Goal: Information Seeking & Learning: Learn about a topic

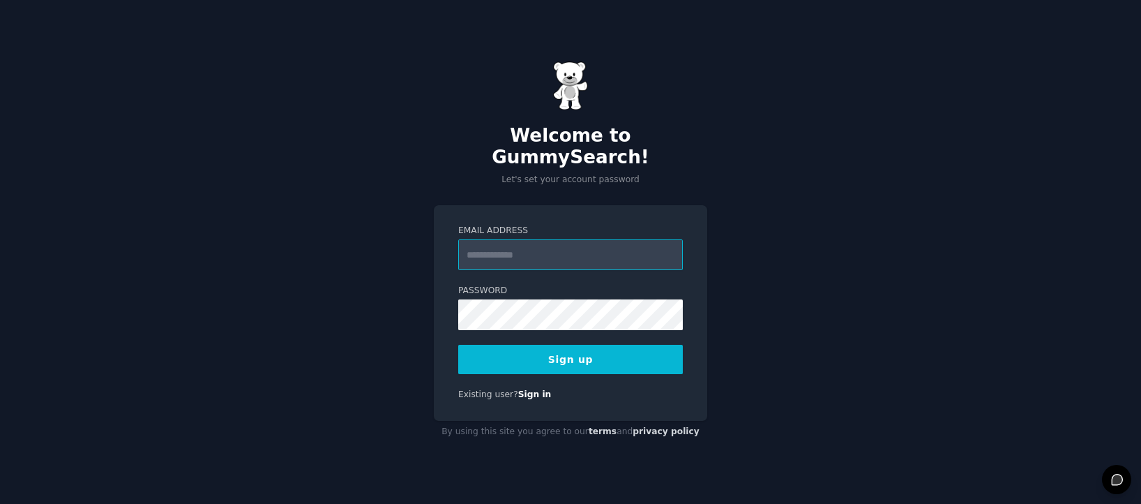
click at [528, 239] on input "Email Address" at bounding box center [570, 254] width 225 height 31
type input "**********"
click at [608, 345] on button "Sign up" at bounding box center [570, 359] width 225 height 29
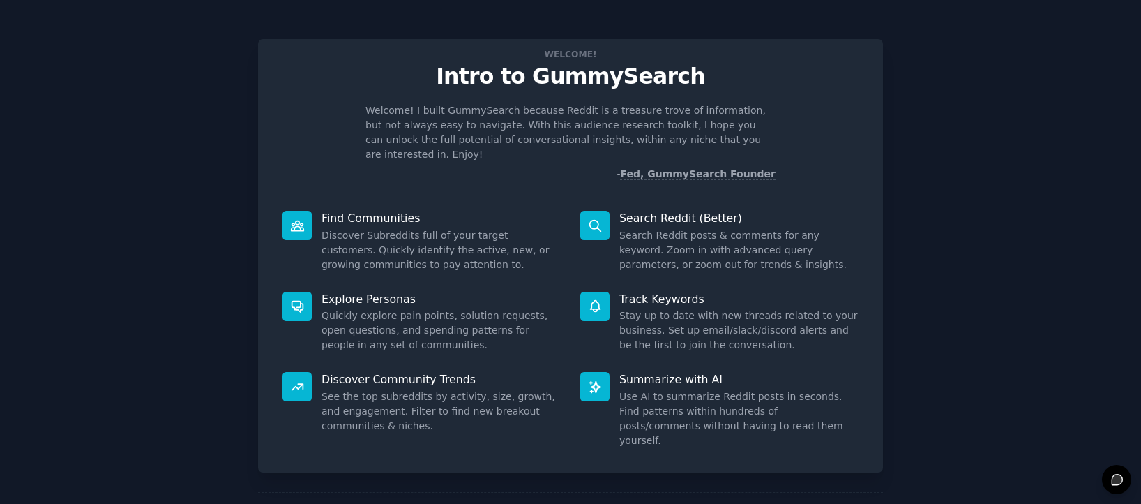
scroll to position [43, 0]
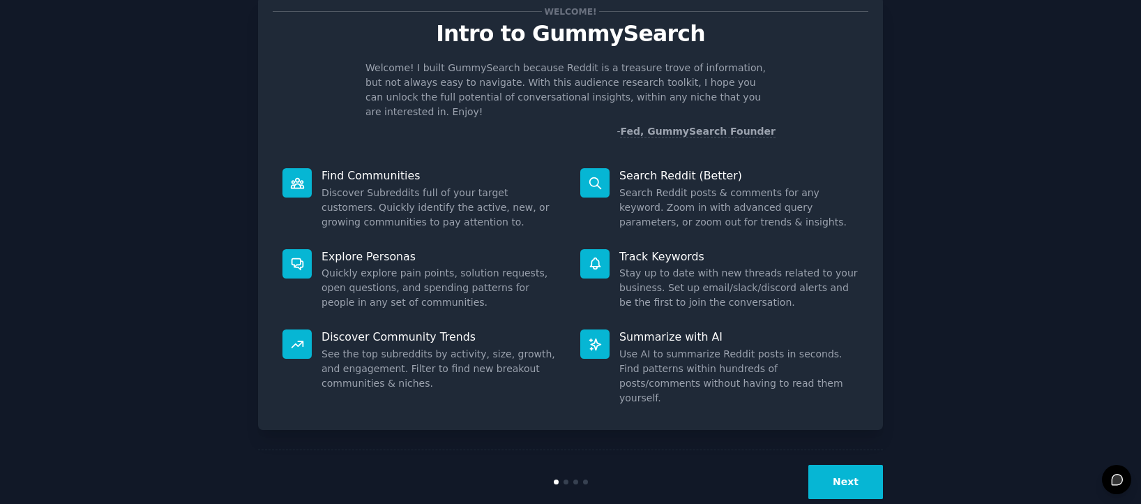
click at [837, 465] on button "Next" at bounding box center [846, 482] width 75 height 34
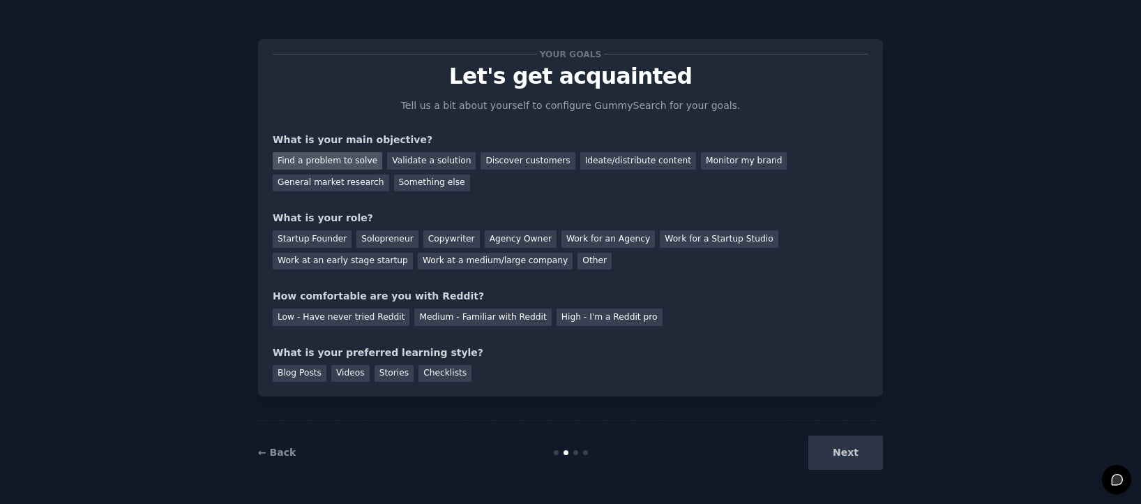
click at [339, 161] on div "Find a problem to solve" at bounding box center [328, 160] width 110 height 17
click at [451, 160] on div "Validate a solution" at bounding box center [431, 160] width 89 height 17
click at [326, 165] on div "Find a problem to solve" at bounding box center [328, 160] width 110 height 17
click at [310, 234] on div "Startup Founder" at bounding box center [312, 238] width 79 height 17
click at [375, 322] on div "Low - Have never tried Reddit" at bounding box center [341, 316] width 137 height 17
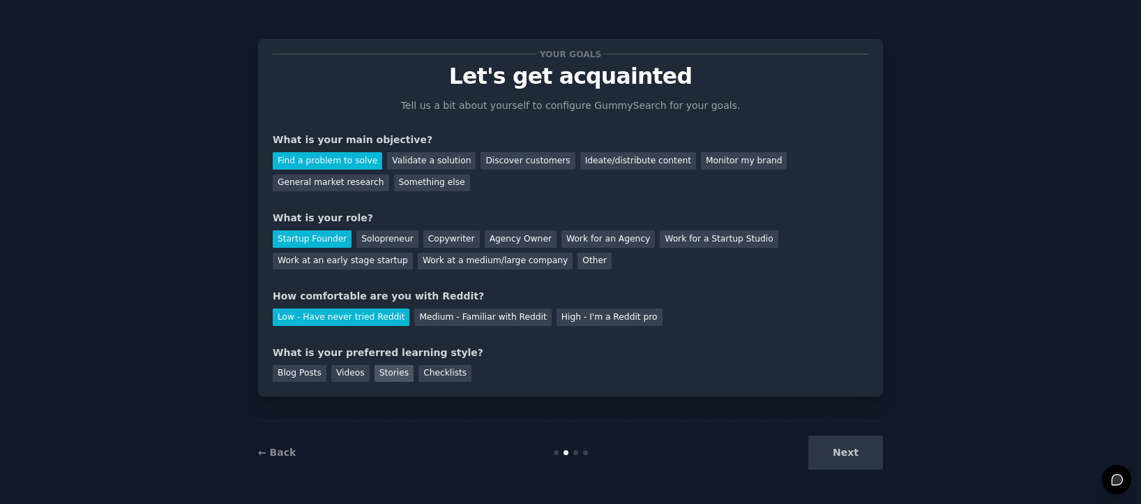
click at [398, 375] on div "Stories" at bounding box center [394, 373] width 39 height 17
click at [453, 375] on div "Checklists" at bounding box center [445, 373] width 53 height 17
click at [848, 456] on button "Next" at bounding box center [846, 452] width 75 height 34
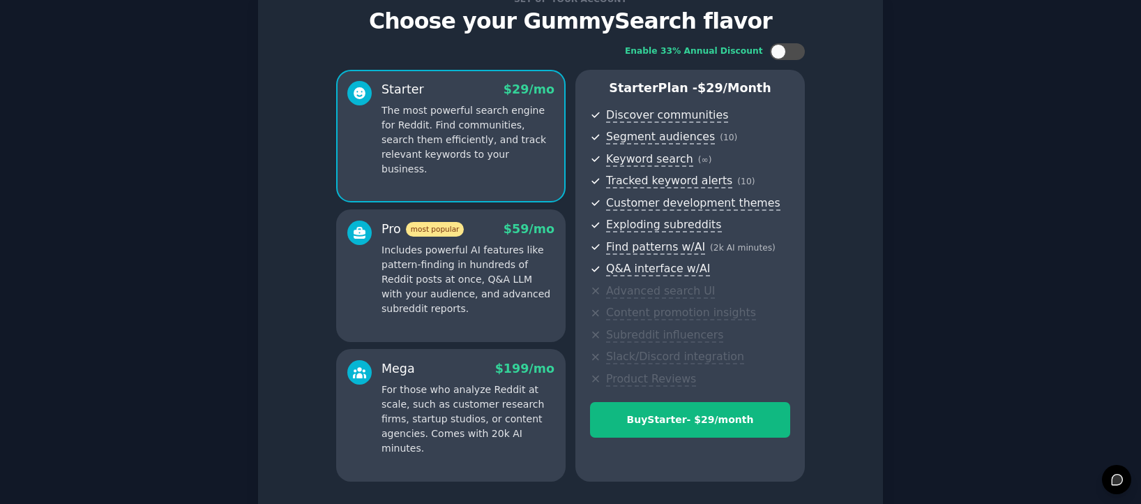
scroll to position [165, 0]
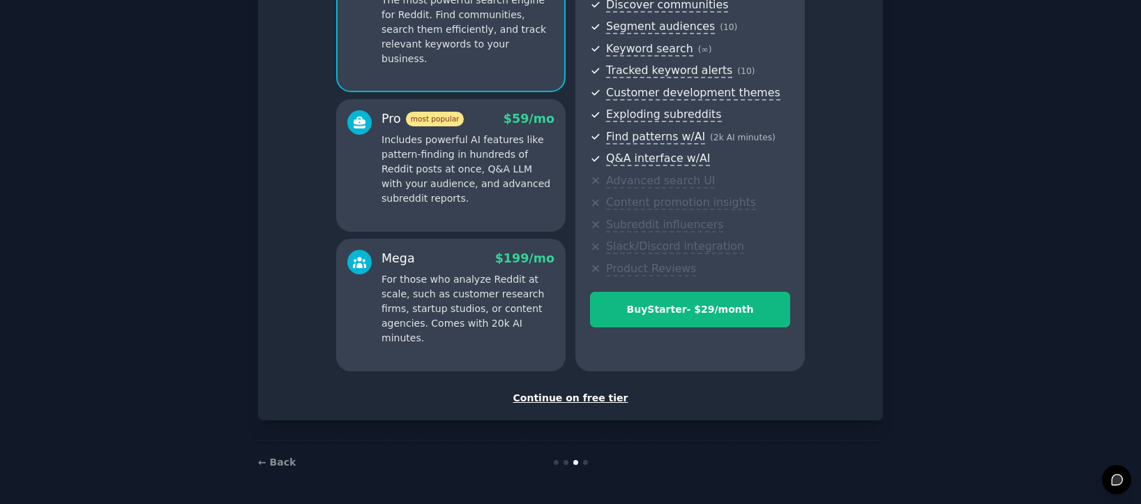
click at [580, 395] on div "Continue on free tier" at bounding box center [571, 398] width 596 height 15
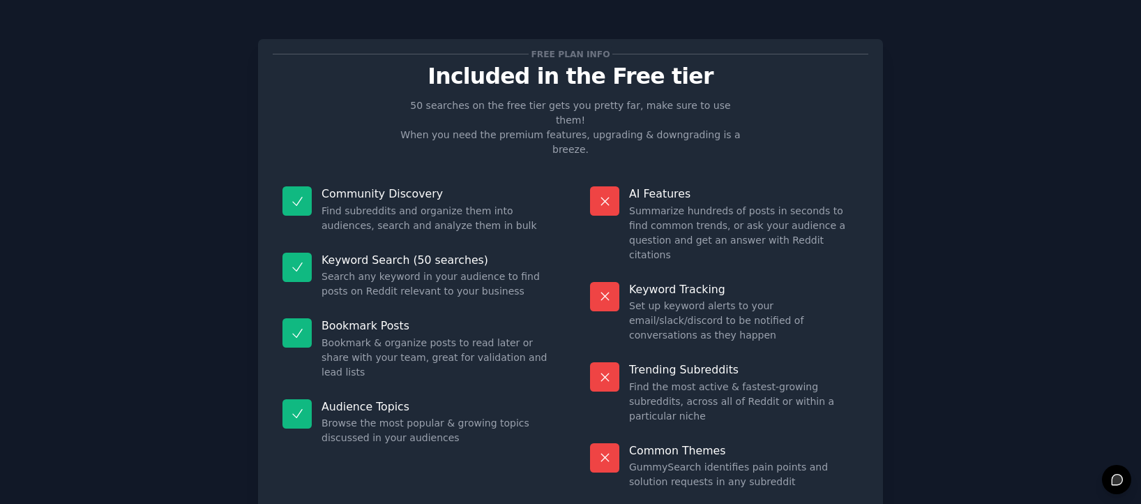
scroll to position [40, 0]
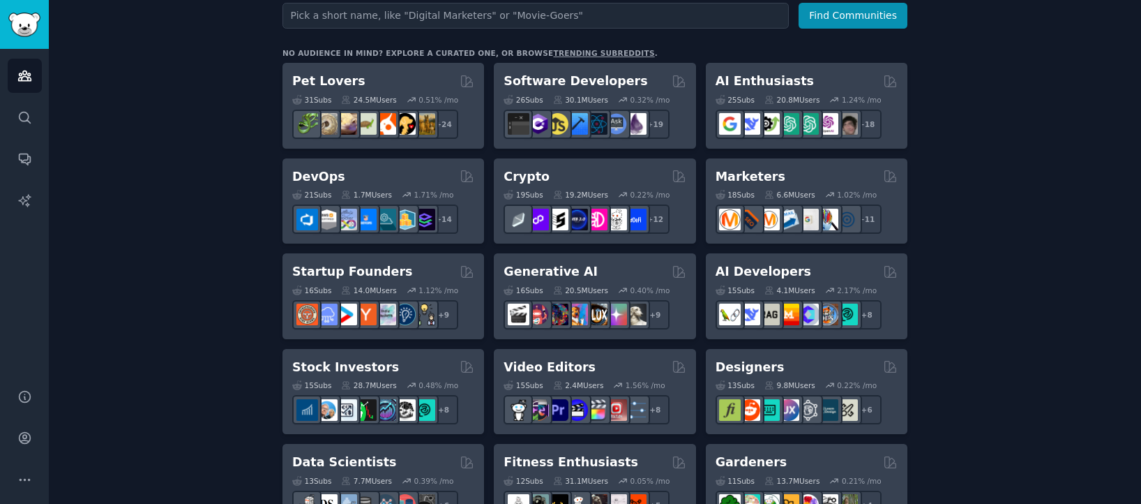
scroll to position [200, 0]
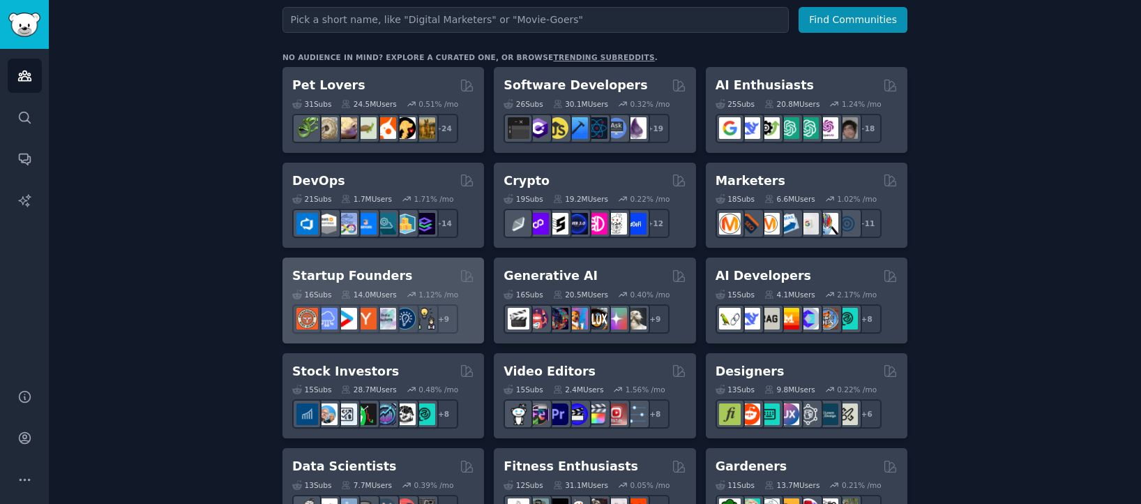
click at [373, 277] on h2 "Startup Founders" at bounding box center [352, 275] width 120 height 17
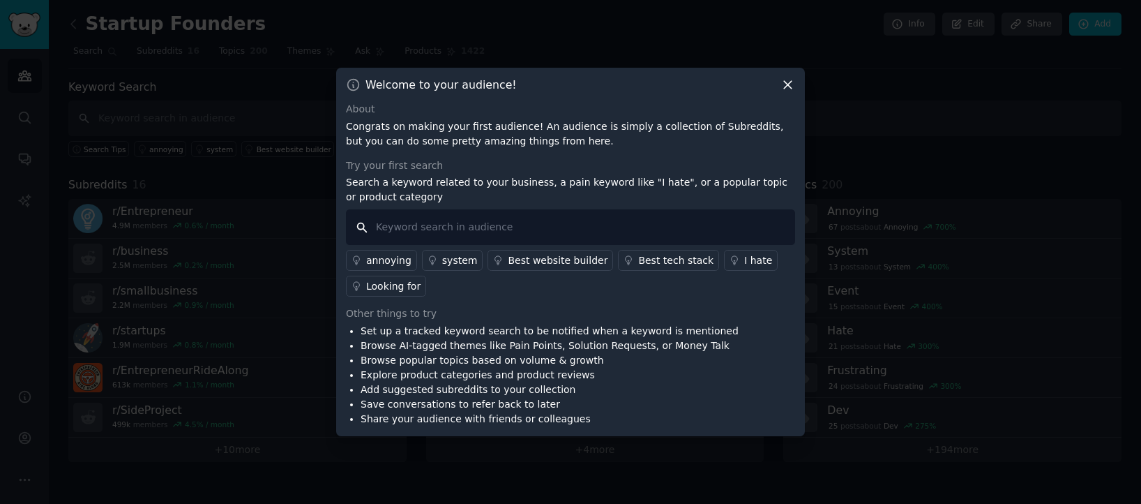
click at [595, 230] on input "text" at bounding box center [570, 227] width 449 height 36
click at [446, 225] on input "big challenges dfacing startups" at bounding box center [570, 227] width 449 height 36
click at [583, 223] on input "big challenges facing startups" at bounding box center [570, 227] width 449 height 36
type input "big challenges facing startups now"
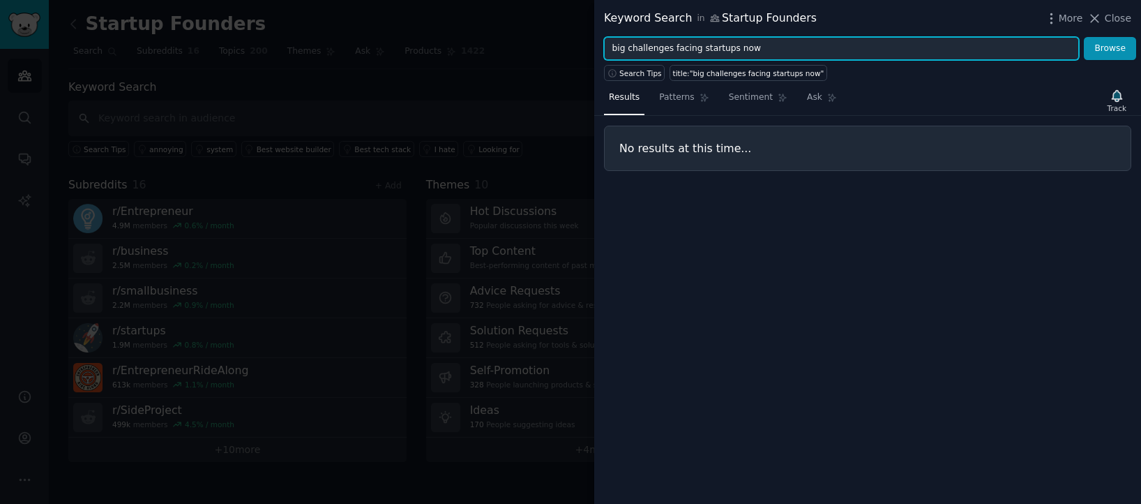
click at [772, 48] on input "big challenges facing startups now" at bounding box center [841, 49] width 475 height 24
drag, startPoint x: 772, startPoint y: 48, endPoint x: 563, endPoint y: 41, distance: 208.7
click at [563, 41] on div "Keyword Search in Startup Founders More Close big challenges facing startups no…" at bounding box center [570, 252] width 1141 height 504
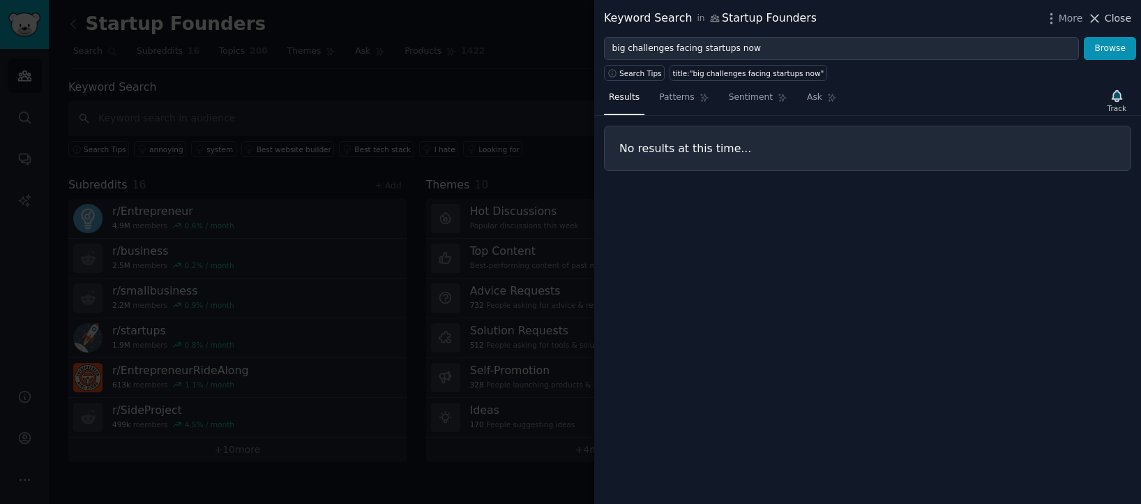
click at [1104, 19] on button "Close" at bounding box center [1110, 18] width 44 height 15
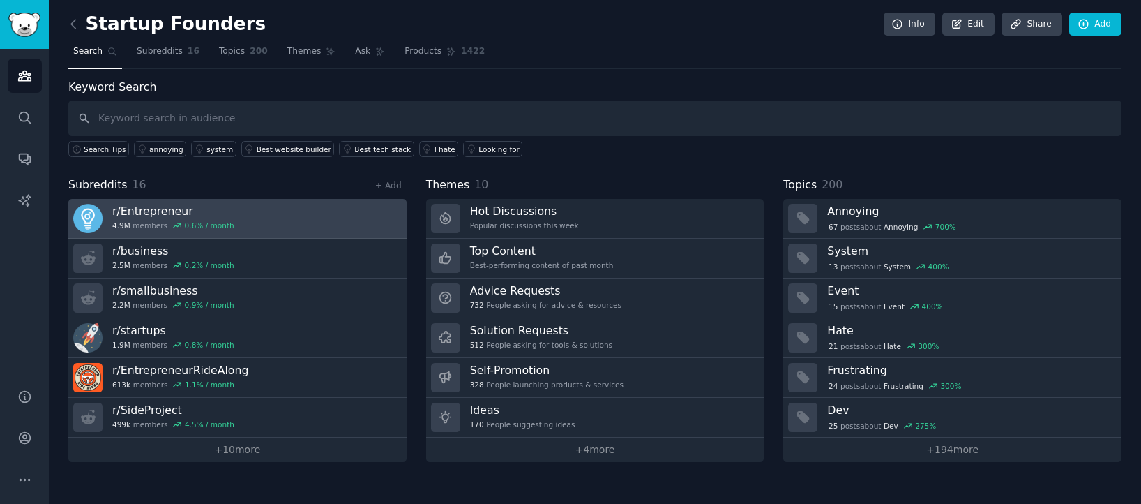
click at [236, 211] on link "r/ Entrepreneur 4.9M members 0.6 % / month" at bounding box center [237, 219] width 338 height 40
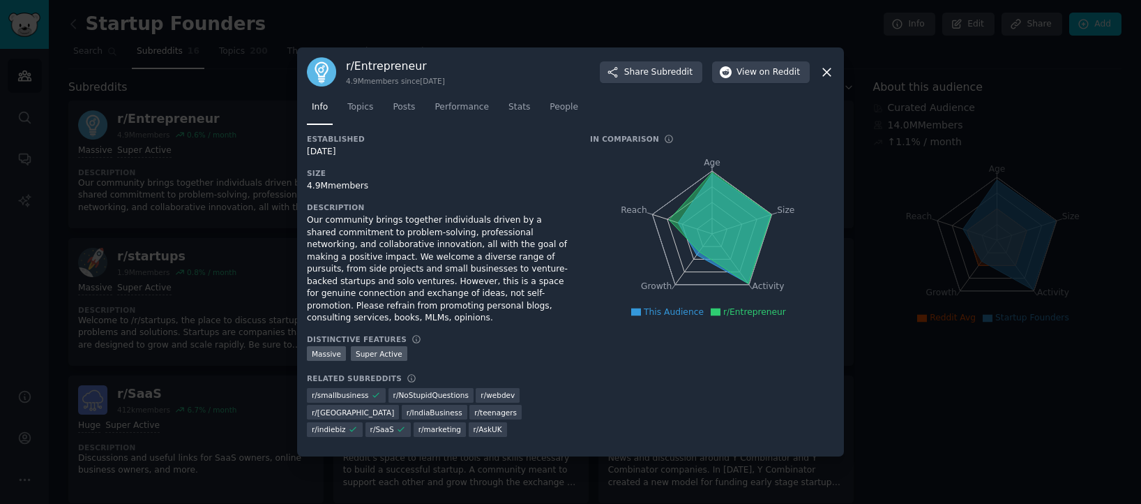
click at [827, 68] on icon at bounding box center [827, 72] width 15 height 15
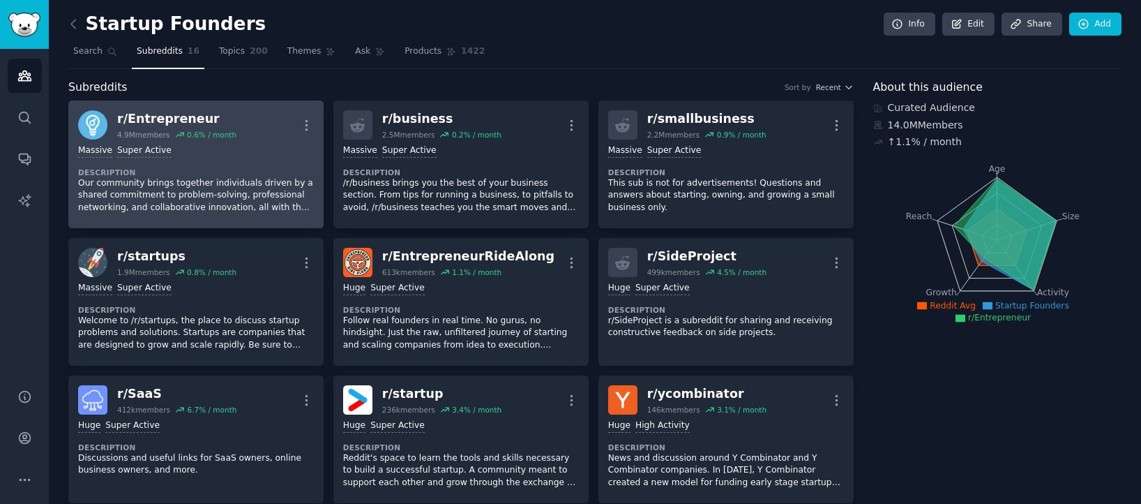
click at [228, 182] on p "Our community brings together individuals driven by a shared commitment to prob…" at bounding box center [196, 195] width 236 height 37
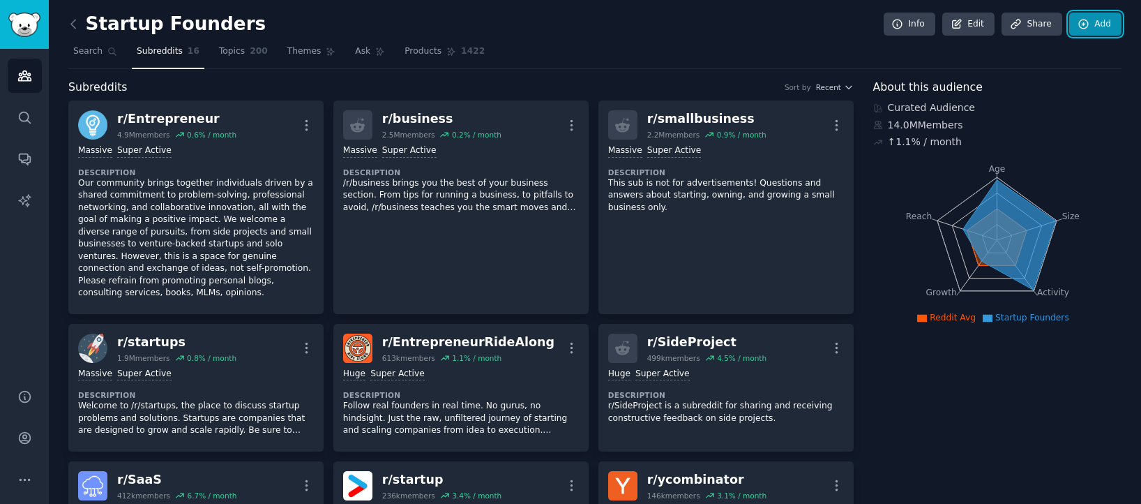
click at [1095, 30] on link "Add" at bounding box center [1095, 25] width 52 height 24
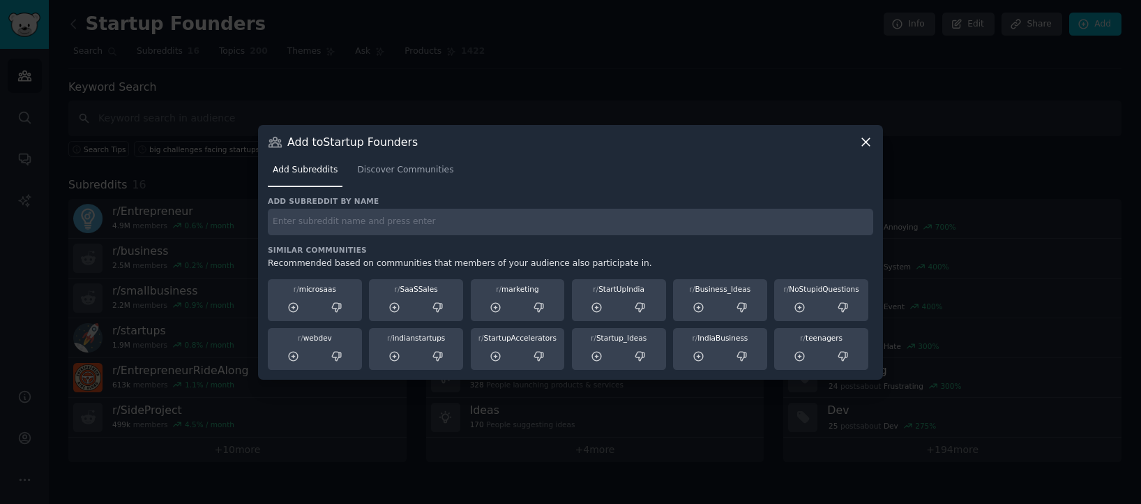
click at [869, 143] on icon at bounding box center [866, 142] width 15 height 15
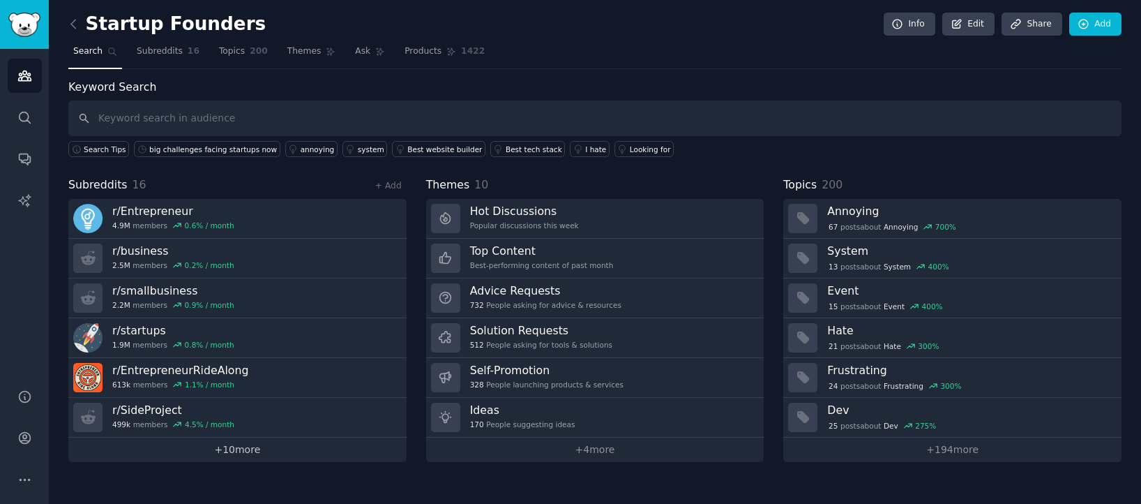
click at [255, 450] on link "+ 10 more" at bounding box center [237, 449] width 338 height 24
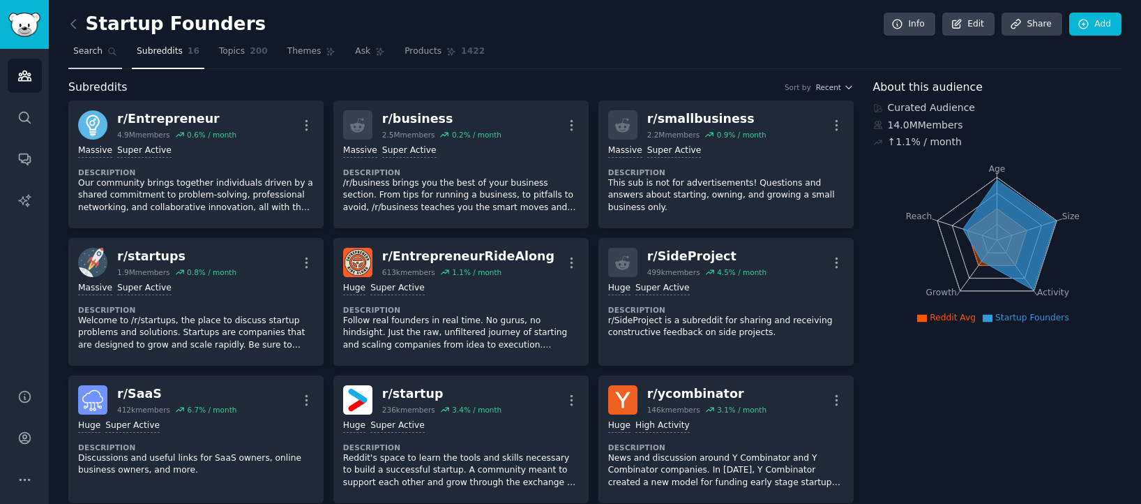
click at [82, 53] on span "Search" at bounding box center [87, 51] width 29 height 13
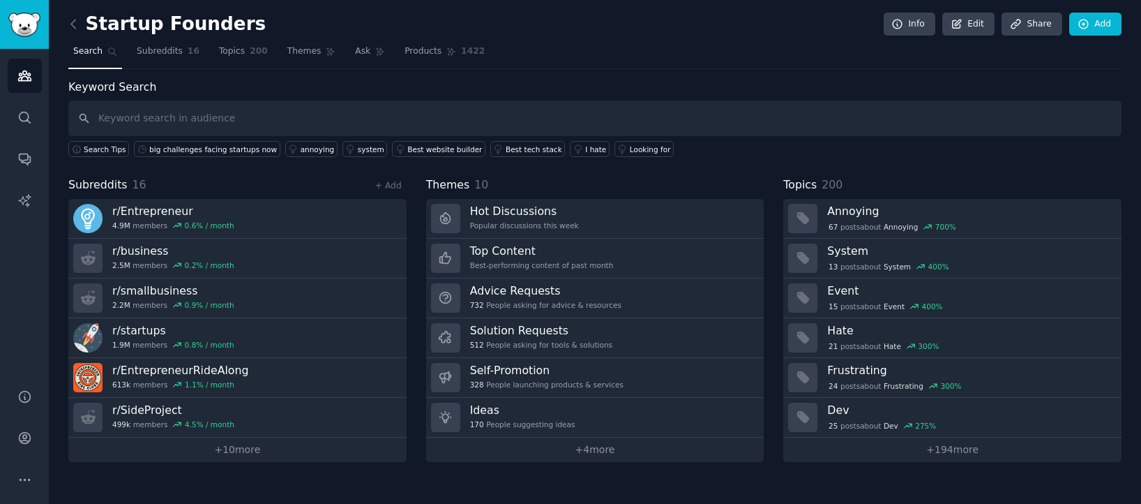
click at [256, 121] on input "text" at bounding box center [594, 118] width 1053 height 36
click at [970, 24] on link "Edit" at bounding box center [968, 25] width 52 height 24
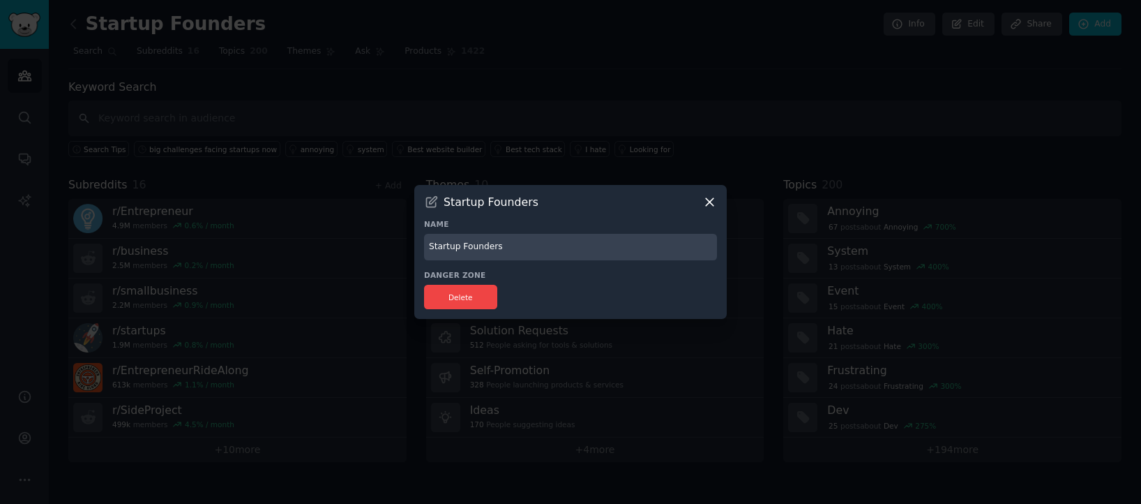
click at [711, 202] on icon at bounding box center [710, 202] width 8 height 8
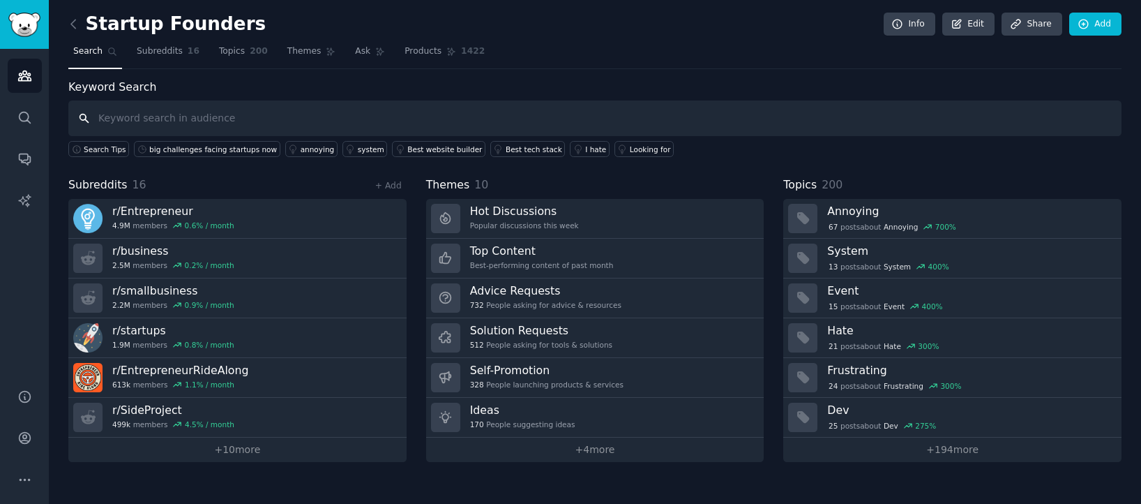
click at [377, 114] on input "text" at bounding box center [594, 118] width 1053 height 36
type input "w"
type input "how to keep track of tech stack"
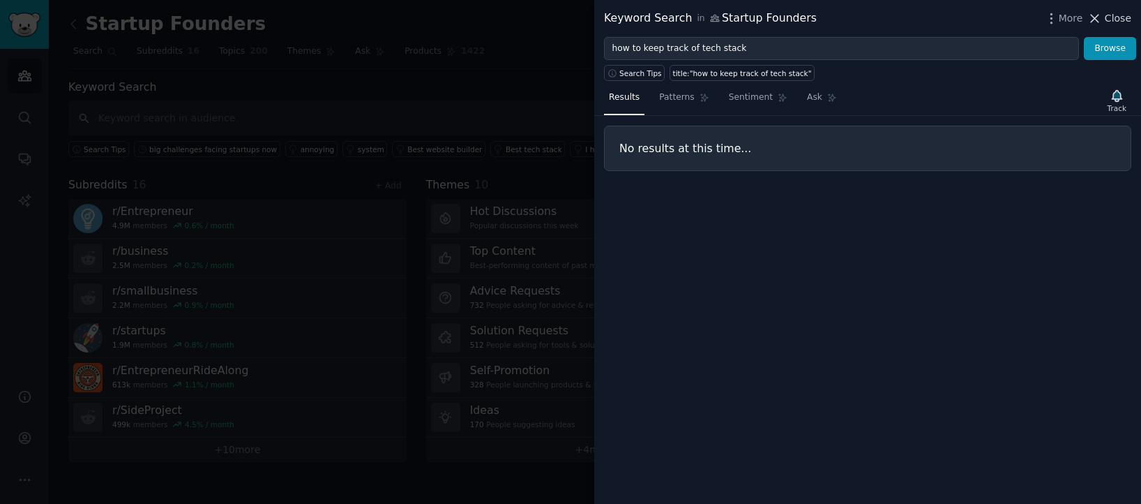
click at [1122, 22] on span "Close" at bounding box center [1118, 18] width 27 height 15
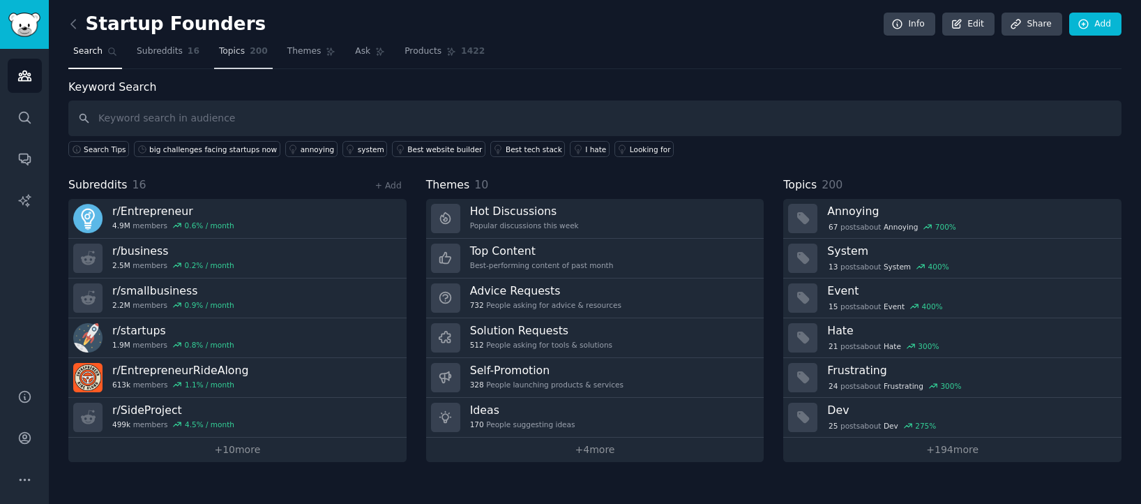
click at [245, 54] on link "Topics 200" at bounding box center [243, 54] width 59 height 29
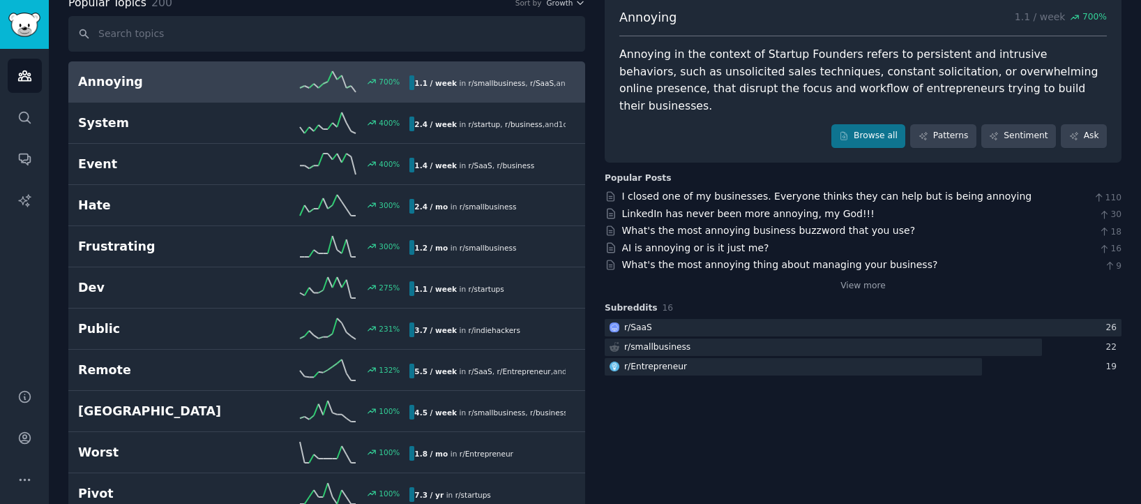
scroll to position [90, 0]
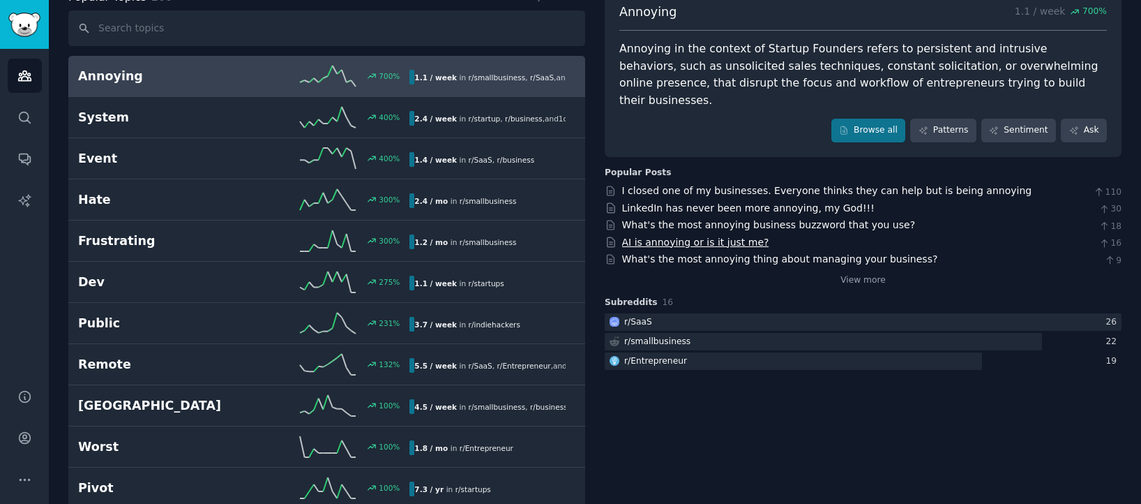
click at [715, 236] on link "AI is annoying or is it just me?" at bounding box center [695, 241] width 147 height 11
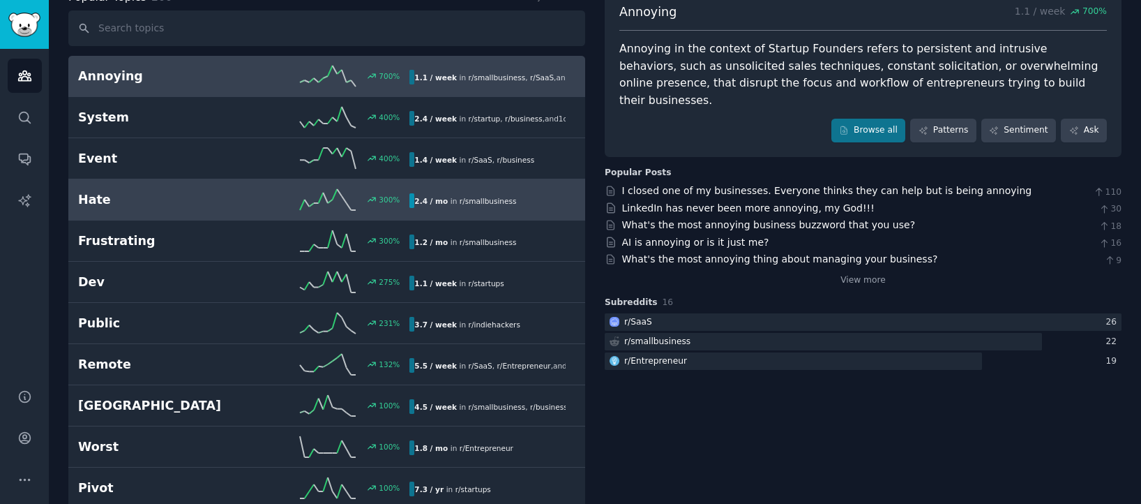
scroll to position [0, 0]
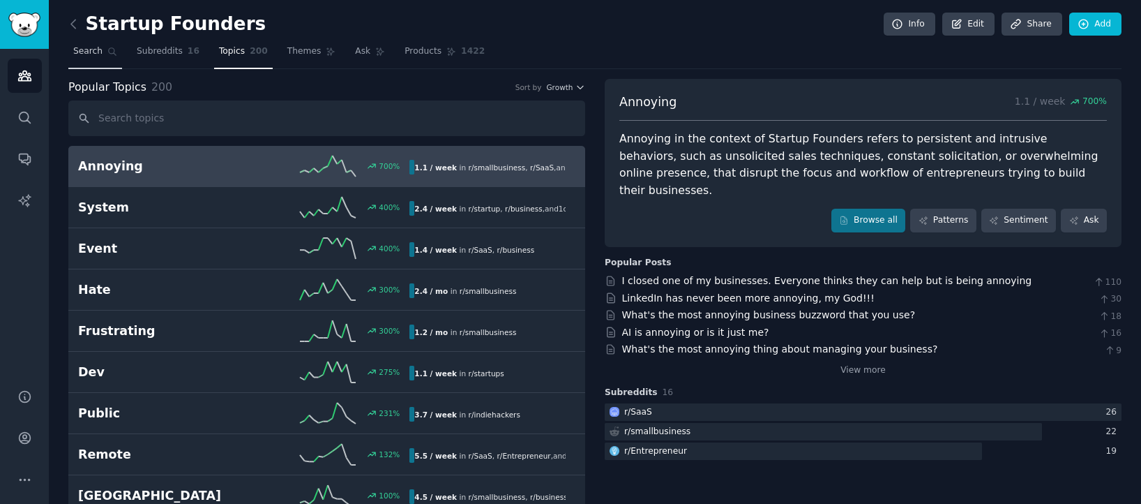
click at [82, 55] on span "Search" at bounding box center [87, 51] width 29 height 13
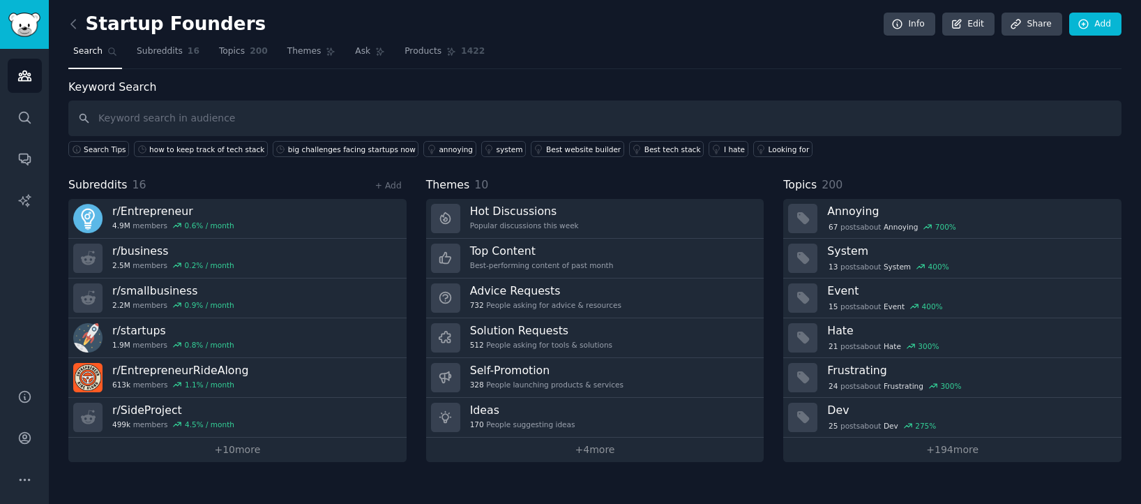
click at [290, 117] on input "text" at bounding box center [594, 118] width 1053 height 36
type input "t"
